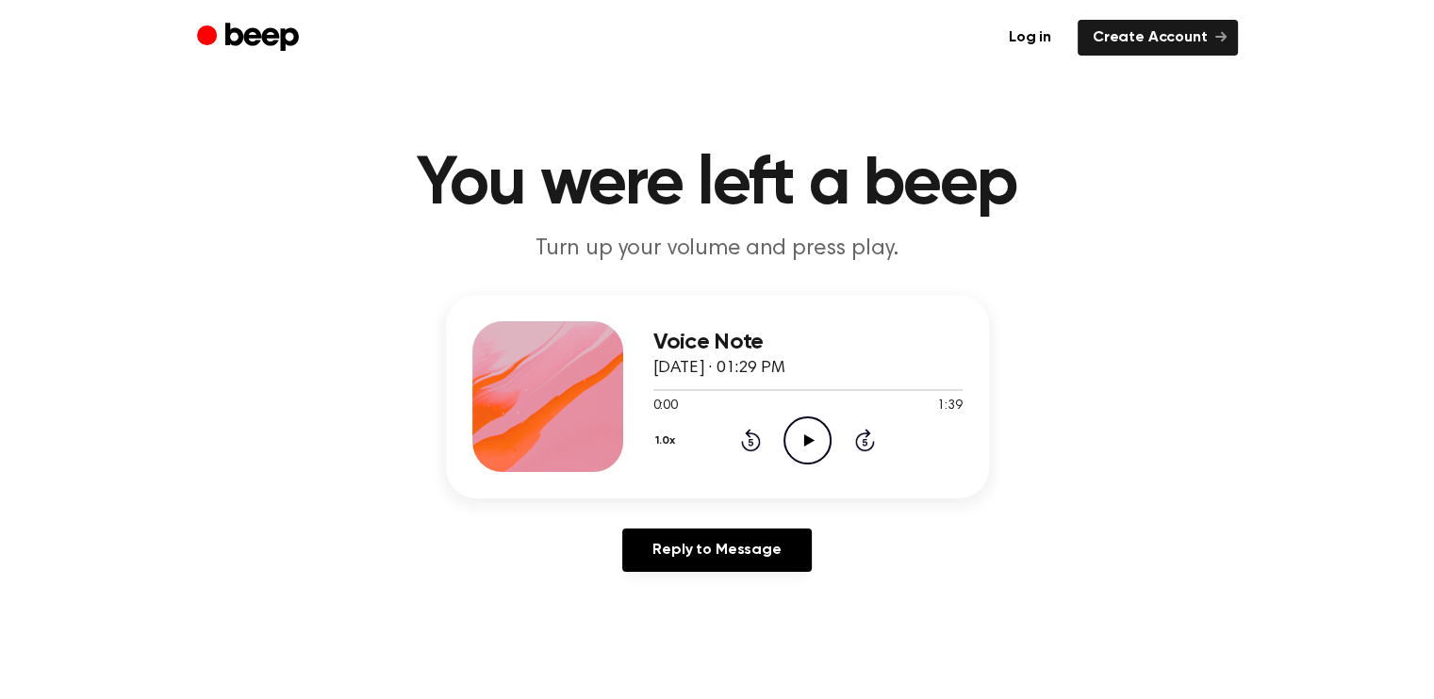
click at [814, 428] on icon "Play Audio" at bounding box center [807, 441] width 48 height 48
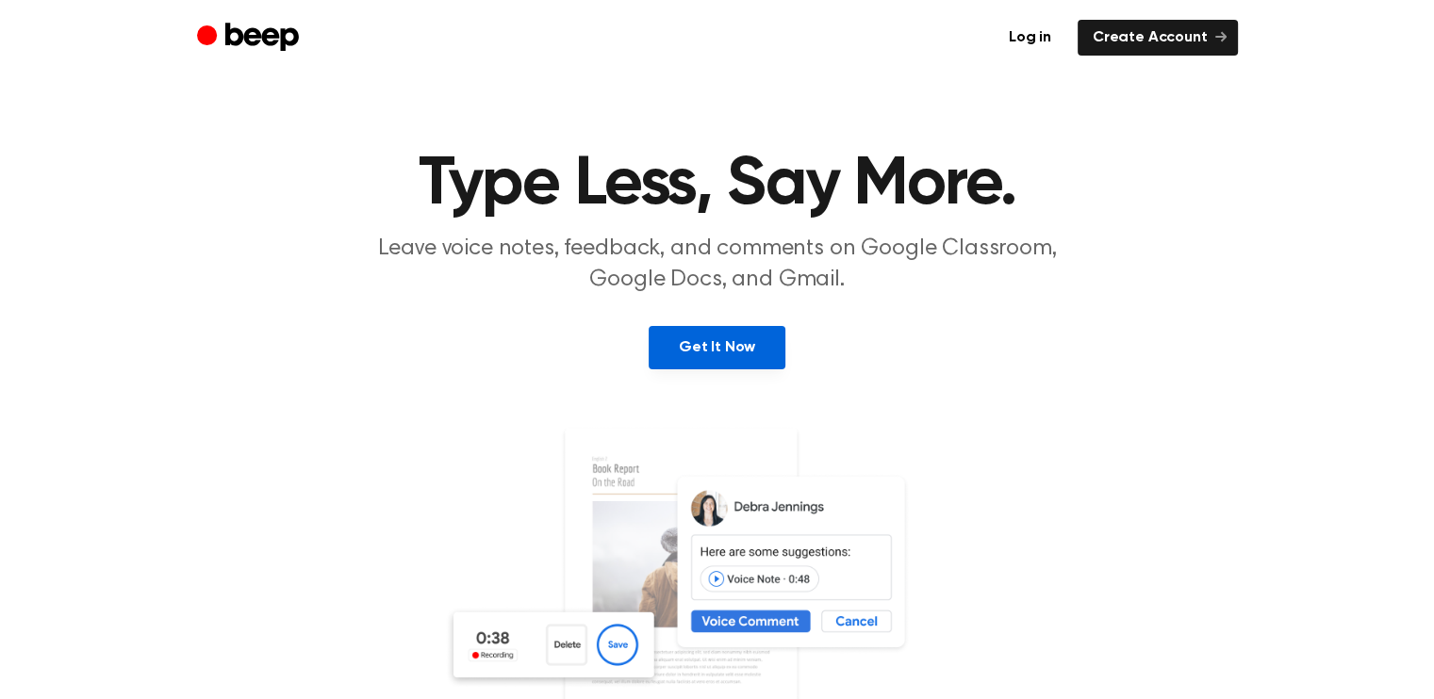
click at [743, 357] on link "Get It Now" at bounding box center [717, 347] width 137 height 43
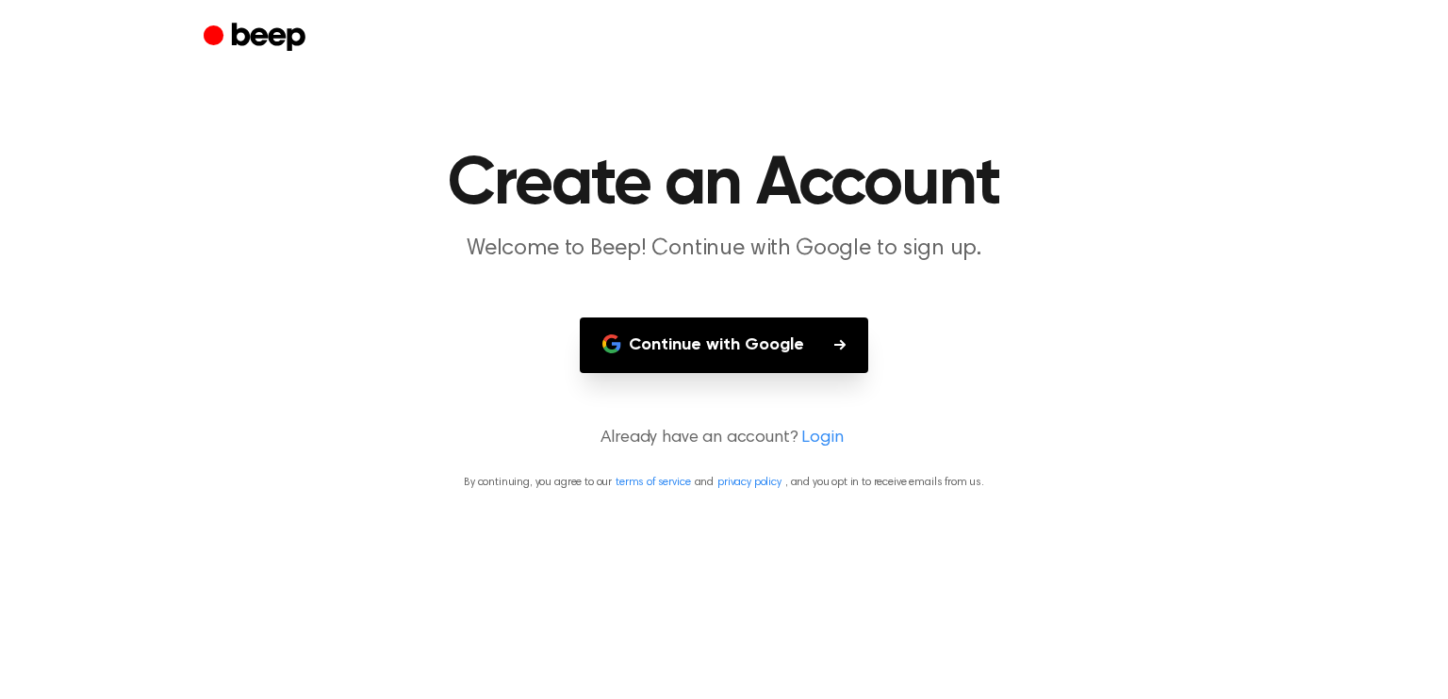
click at [788, 349] on button "Continue with Google" at bounding box center [724, 346] width 288 height 56
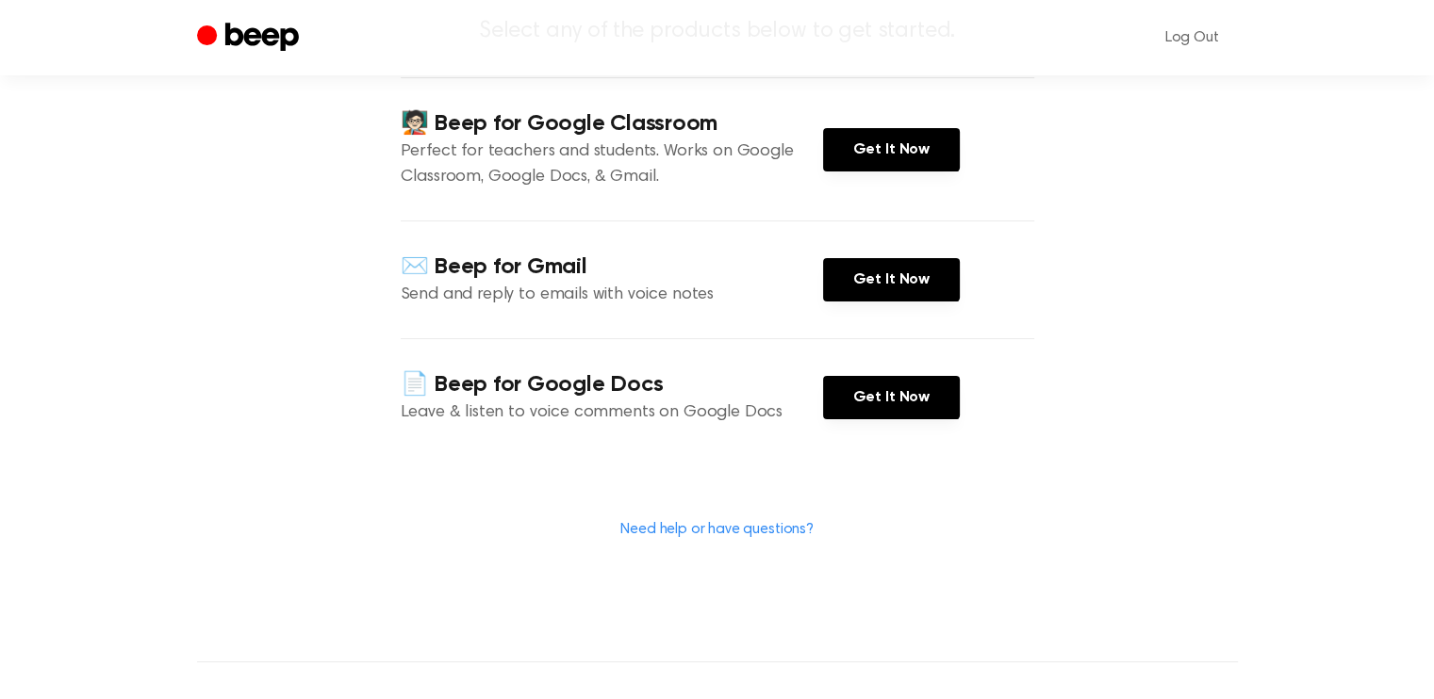
scroll to position [219, 0]
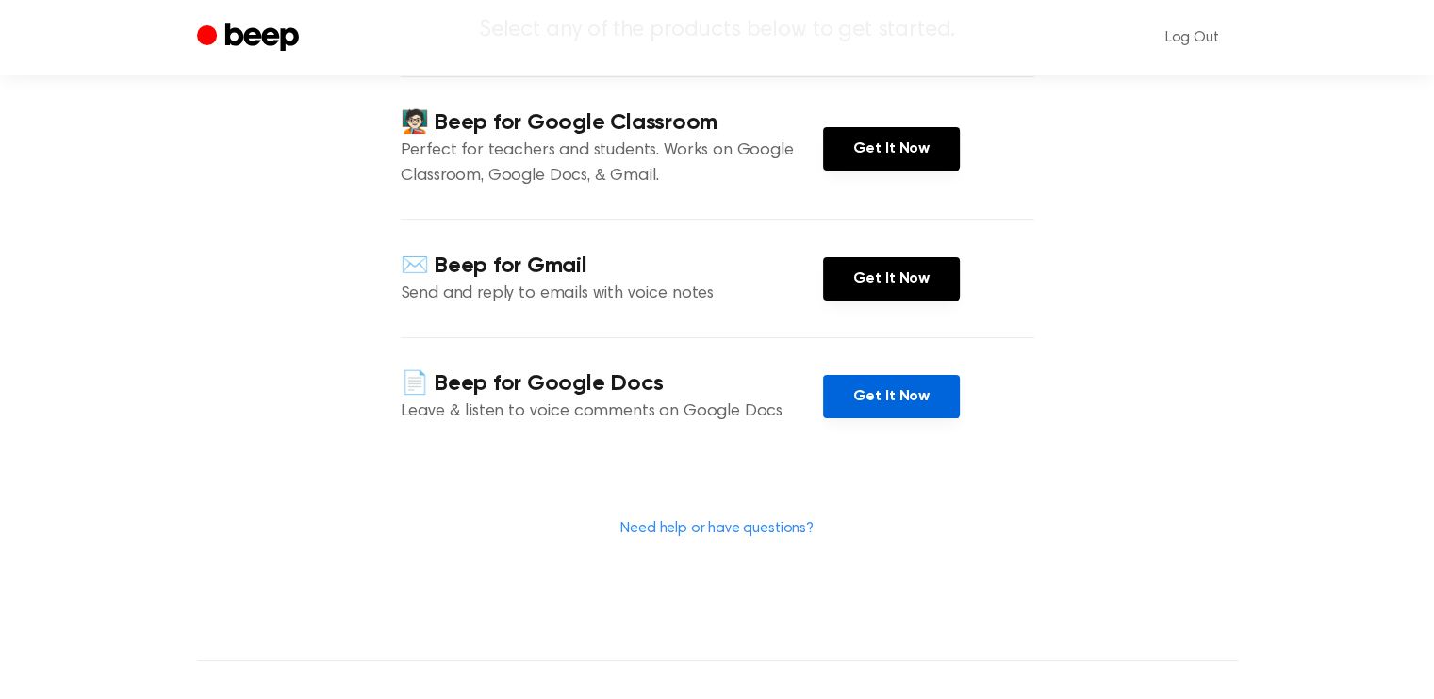
click at [882, 387] on link "Get It Now" at bounding box center [891, 396] width 137 height 43
